Goal: Information Seeking & Learning: Learn about a topic

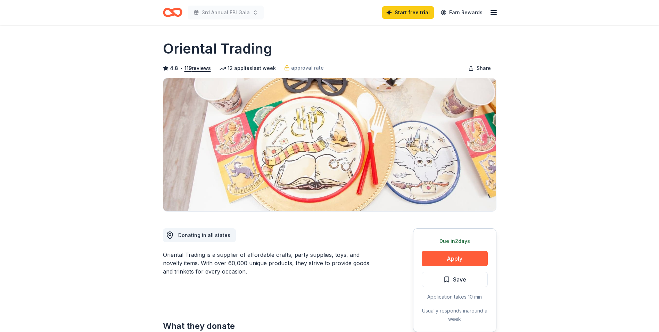
click at [491, 16] on icon "button" at bounding box center [494, 12] width 8 height 8
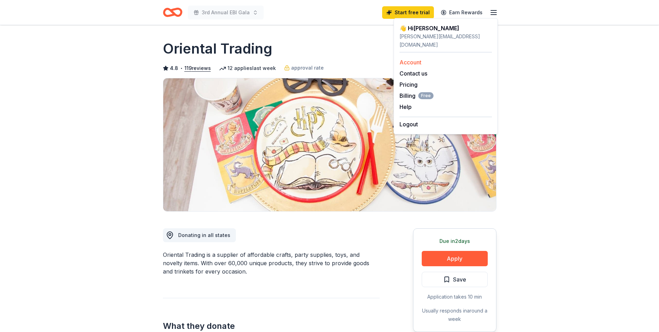
click at [418, 59] on link "Account" at bounding box center [411, 62] width 22 height 7
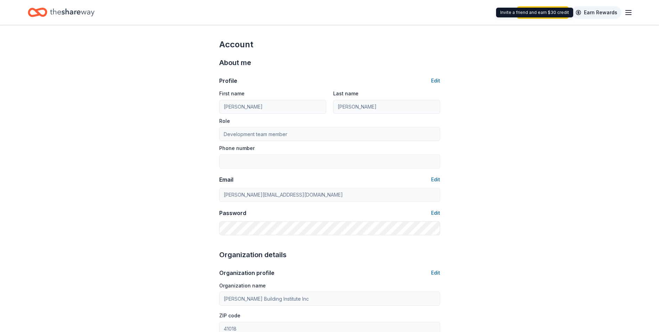
click at [607, 11] on link "Earn Rewards" at bounding box center [597, 12] width 50 height 13
click at [67, 13] on icon "Home" at bounding box center [72, 12] width 44 height 14
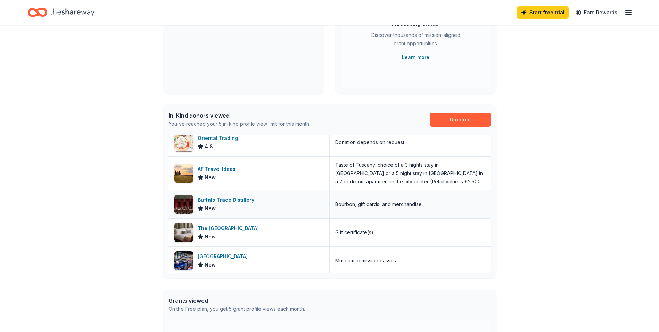
scroll to position [8, 0]
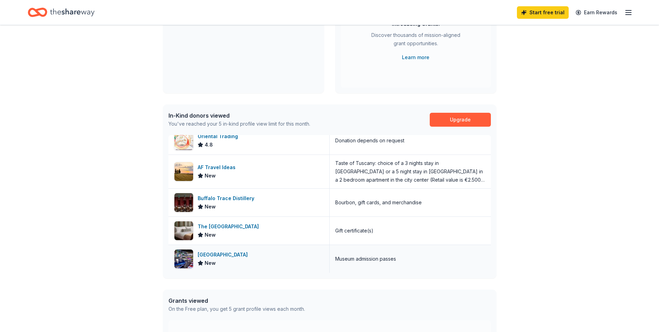
click at [240, 258] on div "[GEOGRAPHIC_DATA]" at bounding box center [224, 254] width 53 height 8
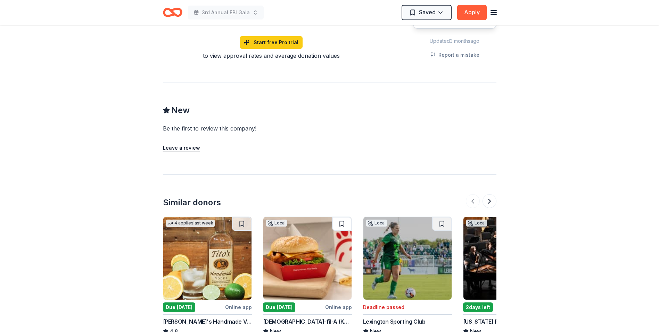
scroll to position [661, 0]
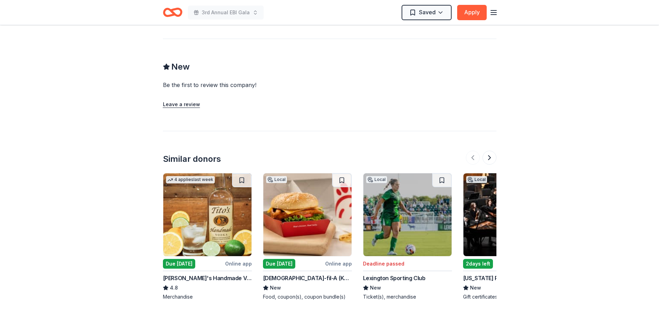
click at [181, 263] on div "Due [DATE]" at bounding box center [179, 264] width 32 height 10
click at [489, 161] on button at bounding box center [490, 158] width 14 height 14
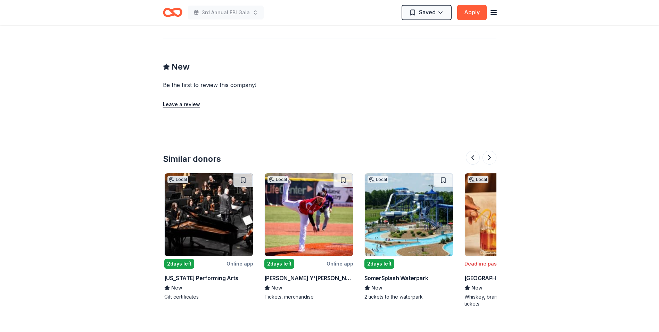
scroll to position [0, 300]
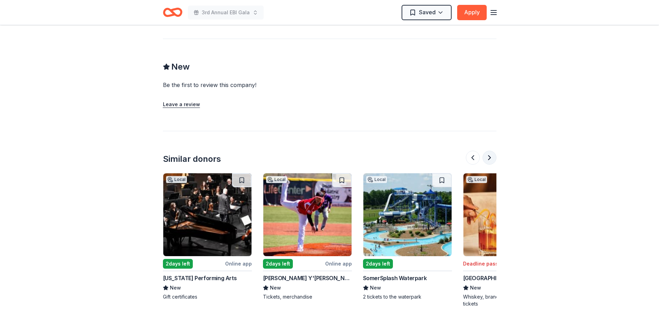
click at [487, 157] on button at bounding box center [490, 158] width 14 height 14
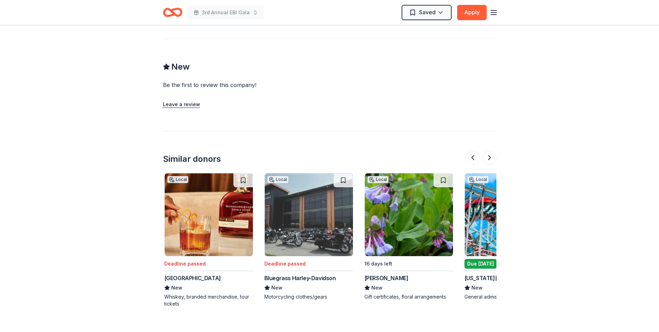
scroll to position [0, 601]
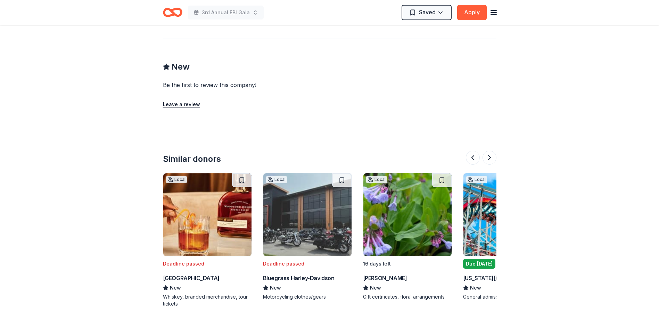
click at [489, 159] on button at bounding box center [490, 158] width 14 height 14
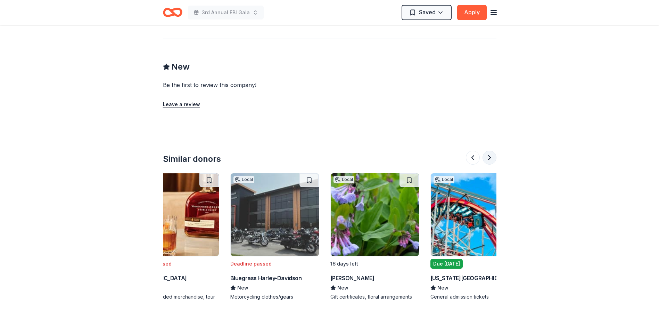
scroll to position [0, 656]
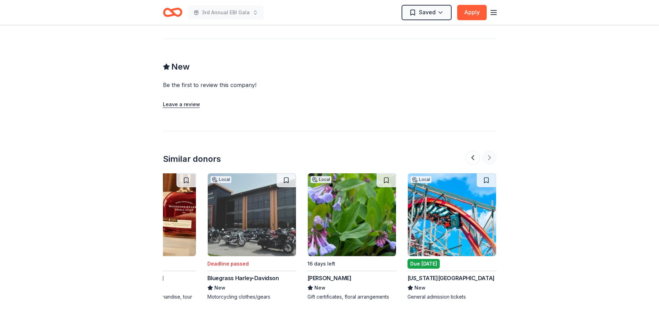
click at [489, 159] on div at bounding box center [481, 158] width 31 height 14
click at [411, 261] on div "Due [DATE]" at bounding box center [424, 264] width 32 height 10
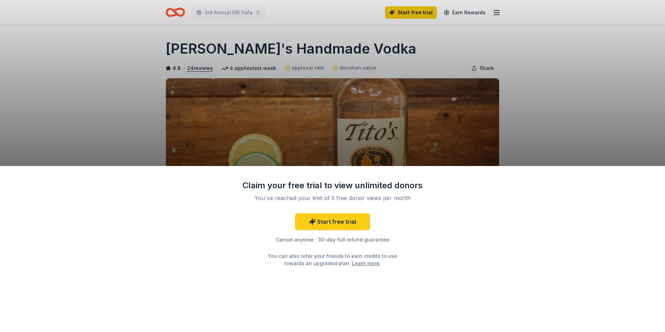
click at [543, 98] on div "Claim your free trial to view unlimited donors You've reached your limit of 5 f…" at bounding box center [332, 166] width 665 height 332
click at [522, 141] on div "Claim your free trial to view unlimited donors You've reached your limit of 5 f…" at bounding box center [332, 166] width 665 height 332
click at [556, 80] on div "Claim your free trial to view unlimited donors You've reached your limit of 5 f…" at bounding box center [332, 166] width 665 height 332
drag, startPoint x: 555, startPoint y: 131, endPoint x: 564, endPoint y: 99, distance: 32.5
click at [554, 126] on div "Claim your free trial to view unlimited donors You've reached your limit of 5 f…" at bounding box center [332, 166] width 665 height 332
